Goal: Information Seeking & Learning: Learn about a topic

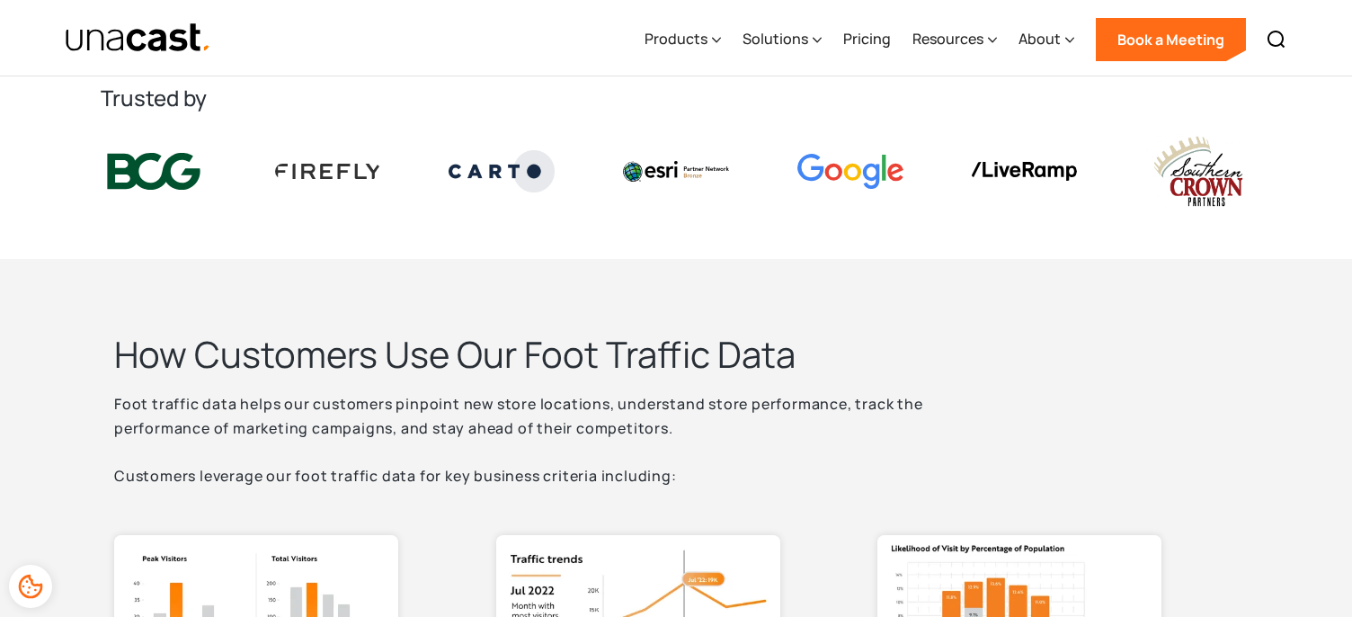
scroll to position [449, 0]
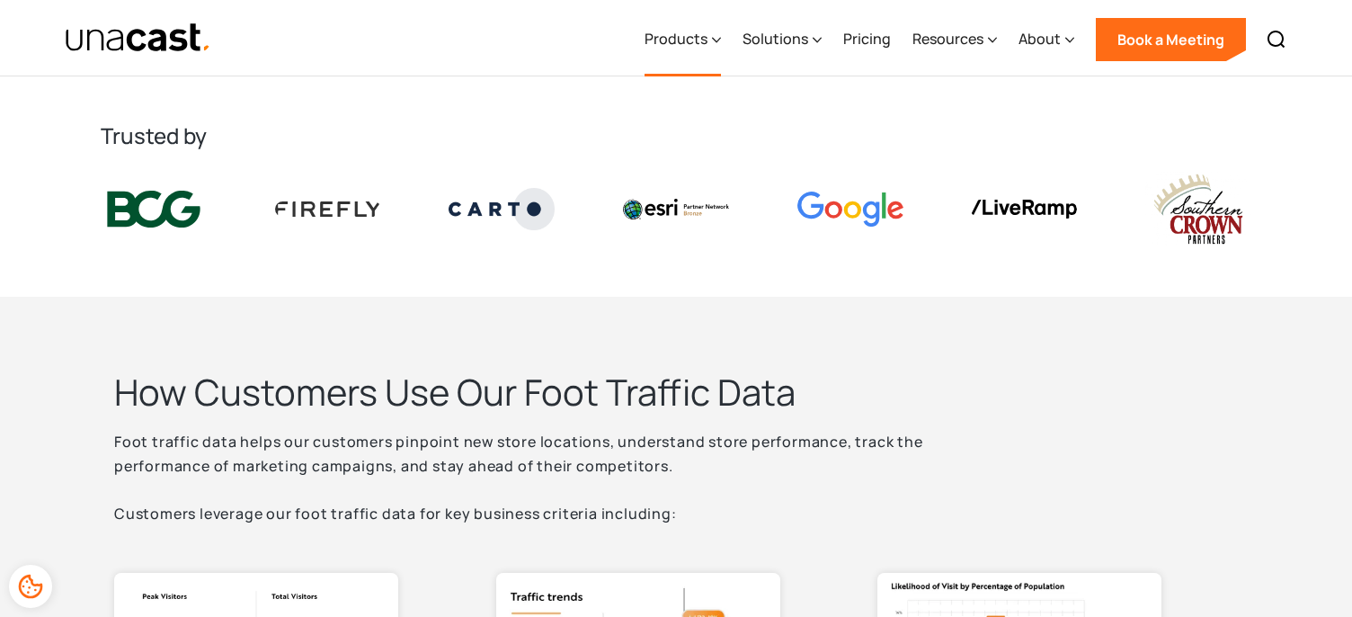
click at [717, 43] on icon at bounding box center [716, 40] width 9 height 19
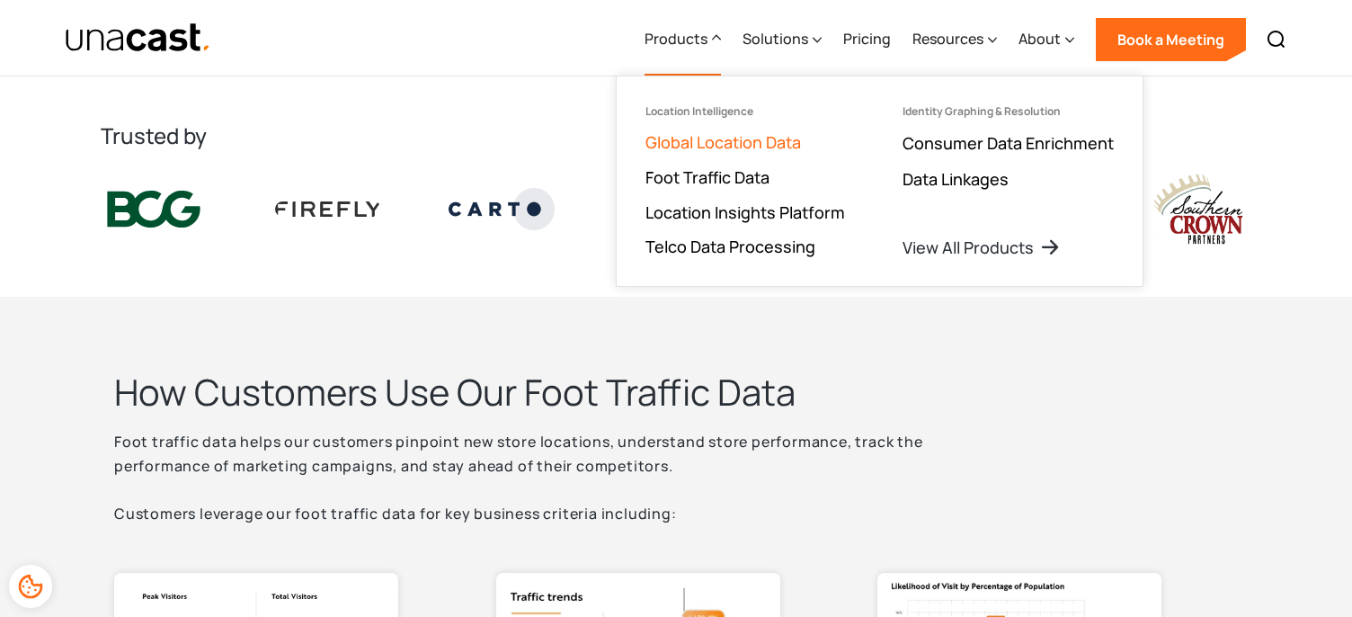
click at [708, 151] on link "Global Location Data" at bounding box center [722, 142] width 155 height 22
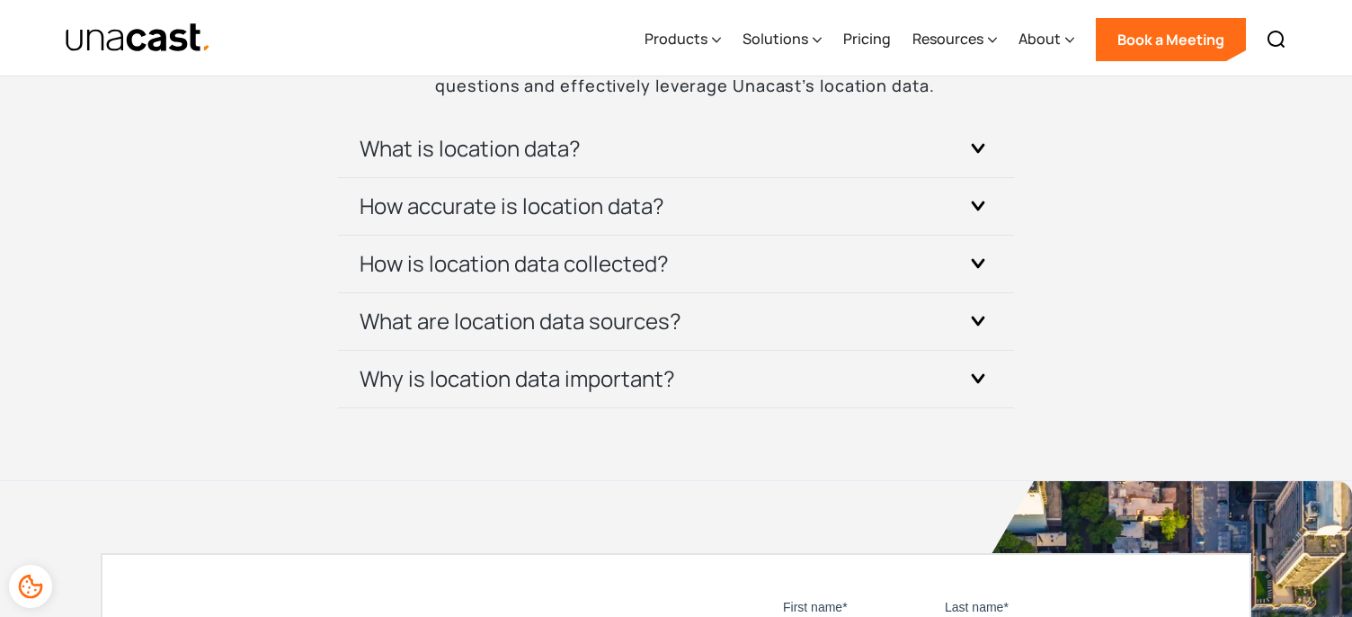
scroll to position [5483, 0]
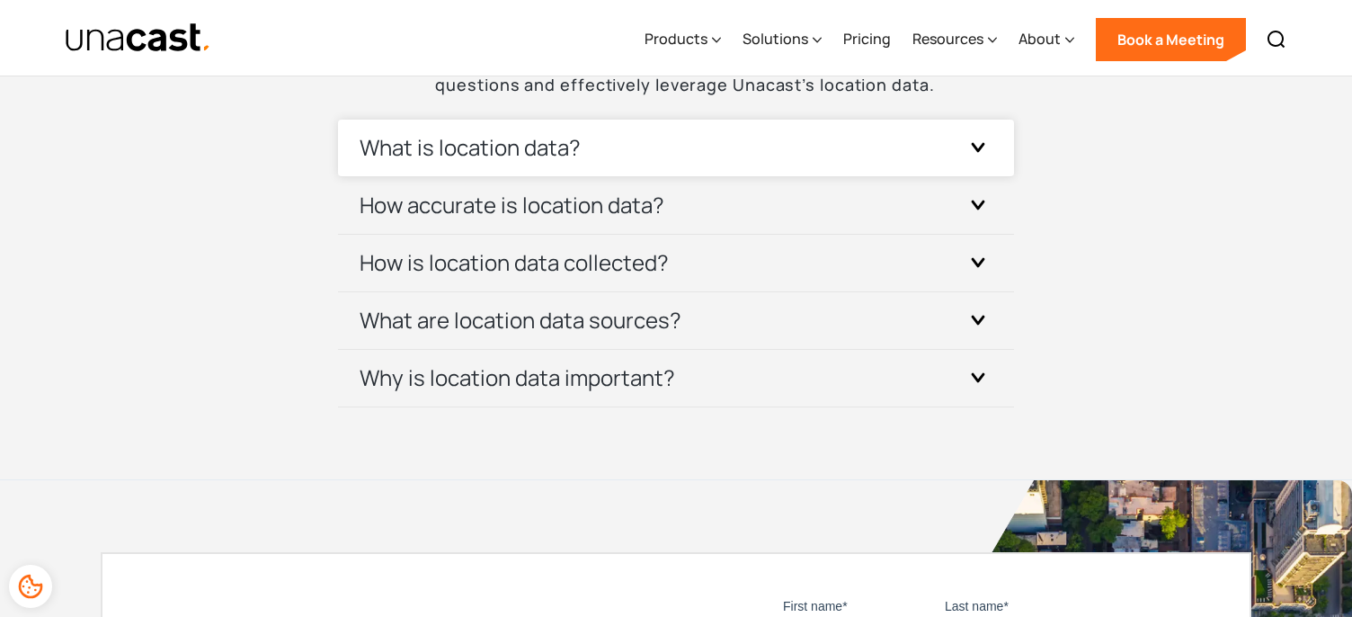
click at [966, 152] on div at bounding box center [978, 147] width 29 height 29
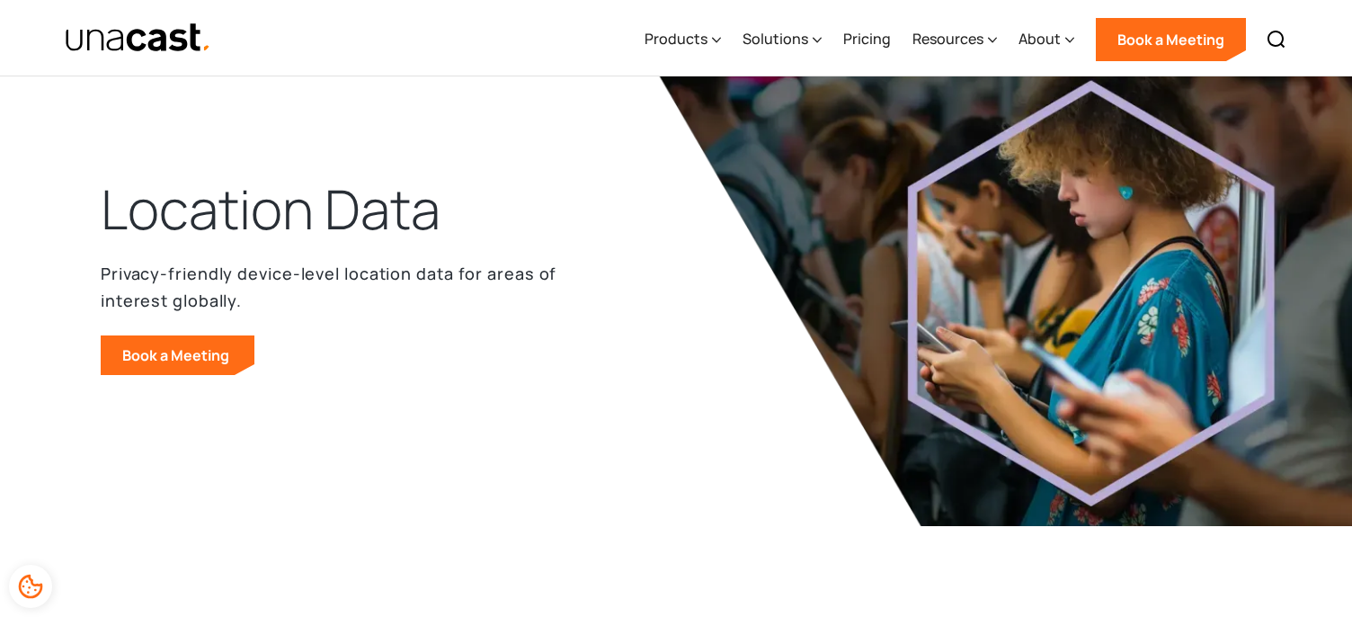
scroll to position [0, 0]
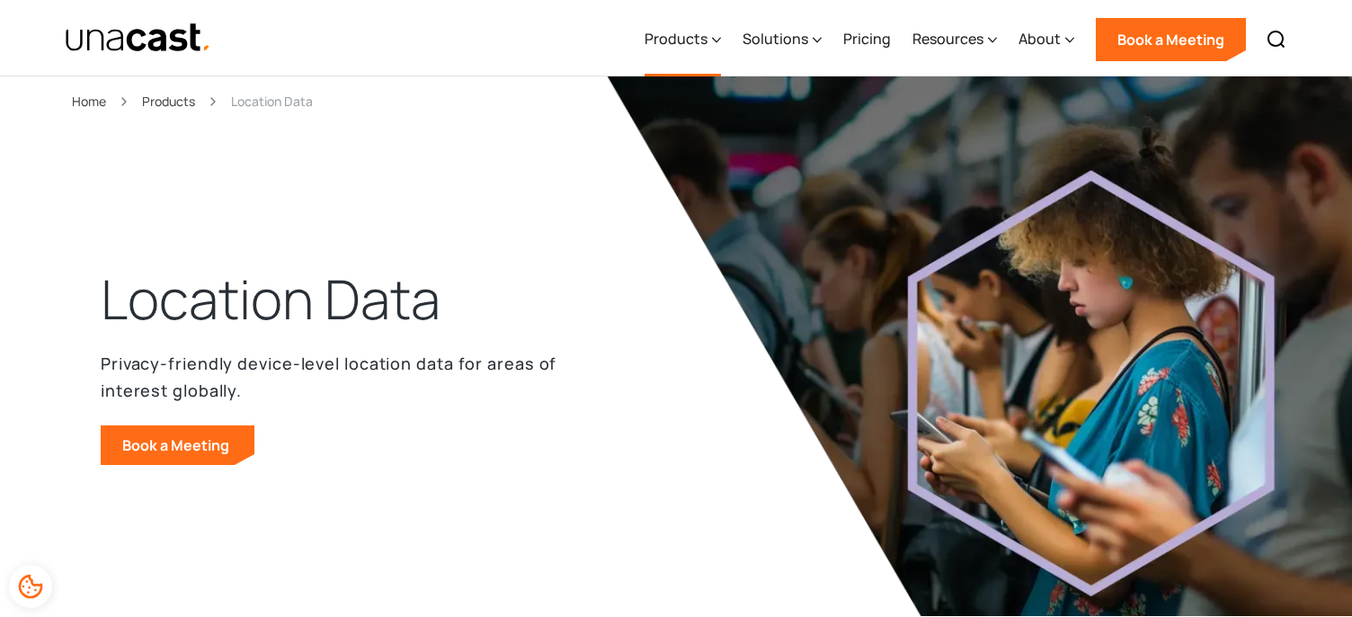
click at [706, 37] on div "Products" at bounding box center [675, 39] width 63 height 22
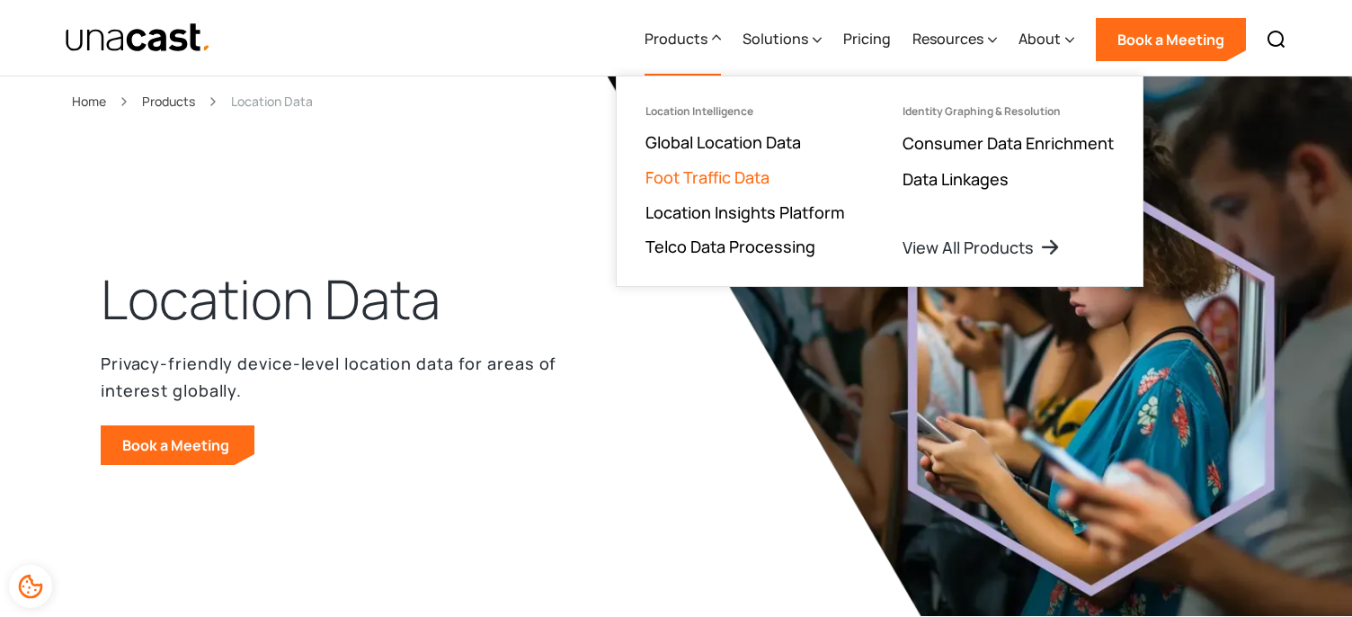
click at [743, 172] on link "Foot Traffic Data" at bounding box center [707, 177] width 124 height 22
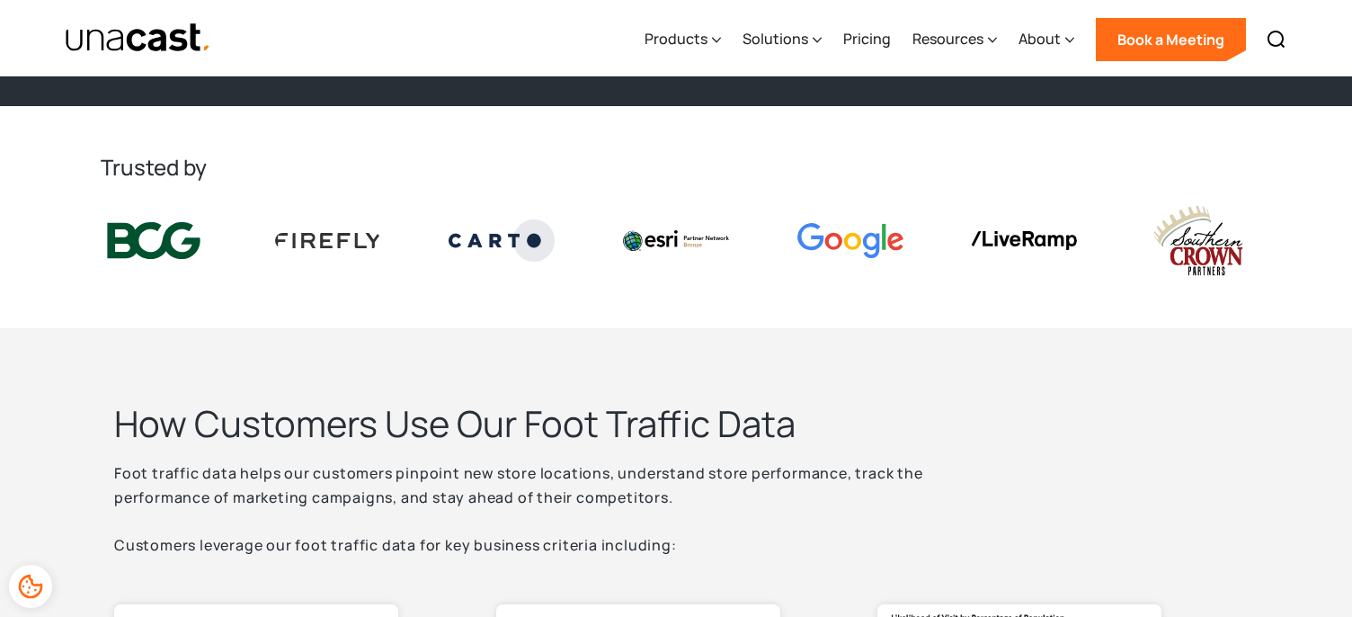
scroll to position [449, 0]
